Goal: Book appointment/travel/reservation

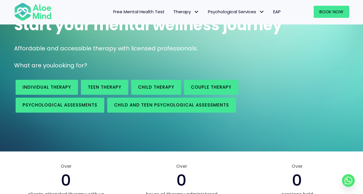
scroll to position [29, 0]
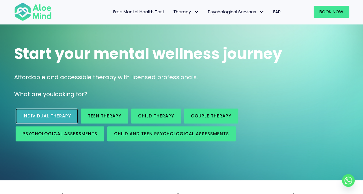
click at [38, 114] on span "Individual therapy" at bounding box center [46, 116] width 48 height 6
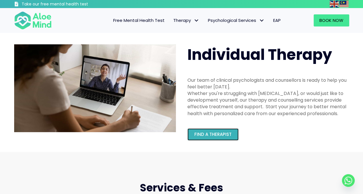
click at [219, 138] on link "Find a therapist" at bounding box center [212, 135] width 51 height 12
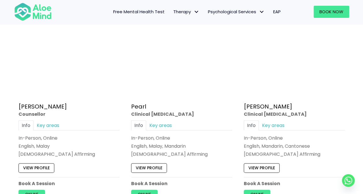
scroll to position [1183, 0]
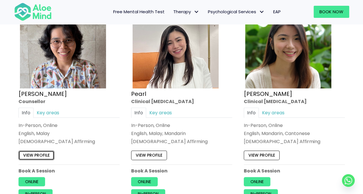
click at [40, 154] on link "View profile" at bounding box center [36, 155] width 36 height 9
